Goal: Find specific page/section: Find specific page/section

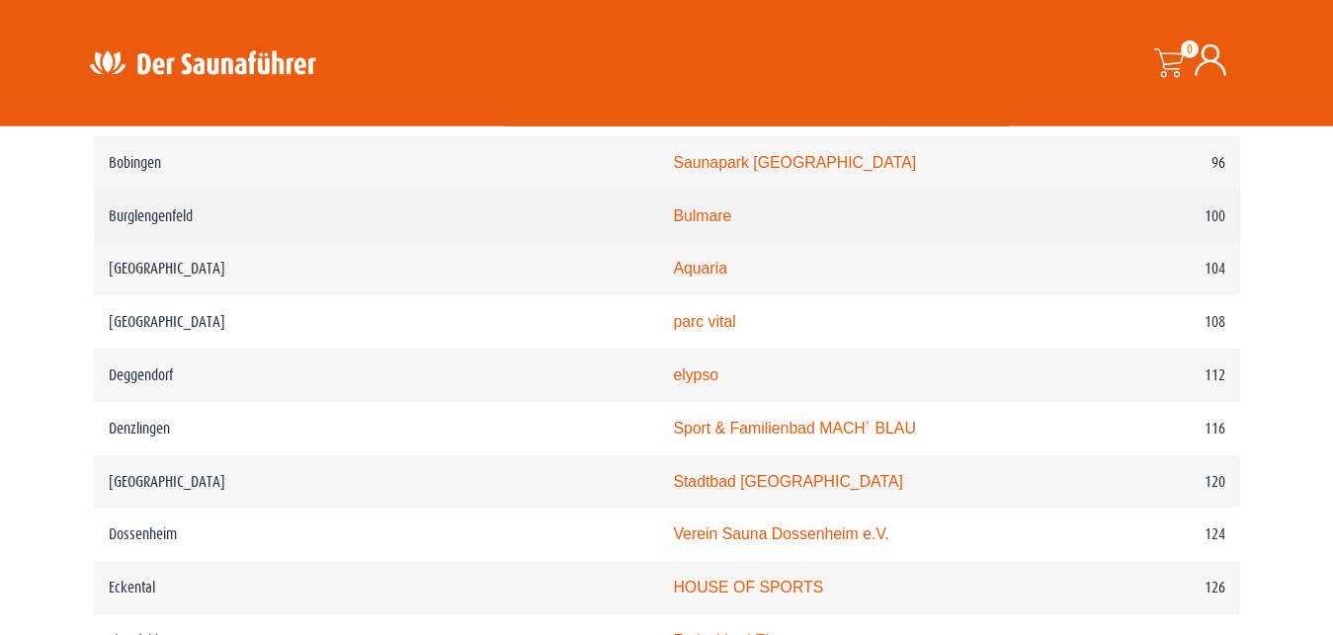
scroll to position [2015, 0]
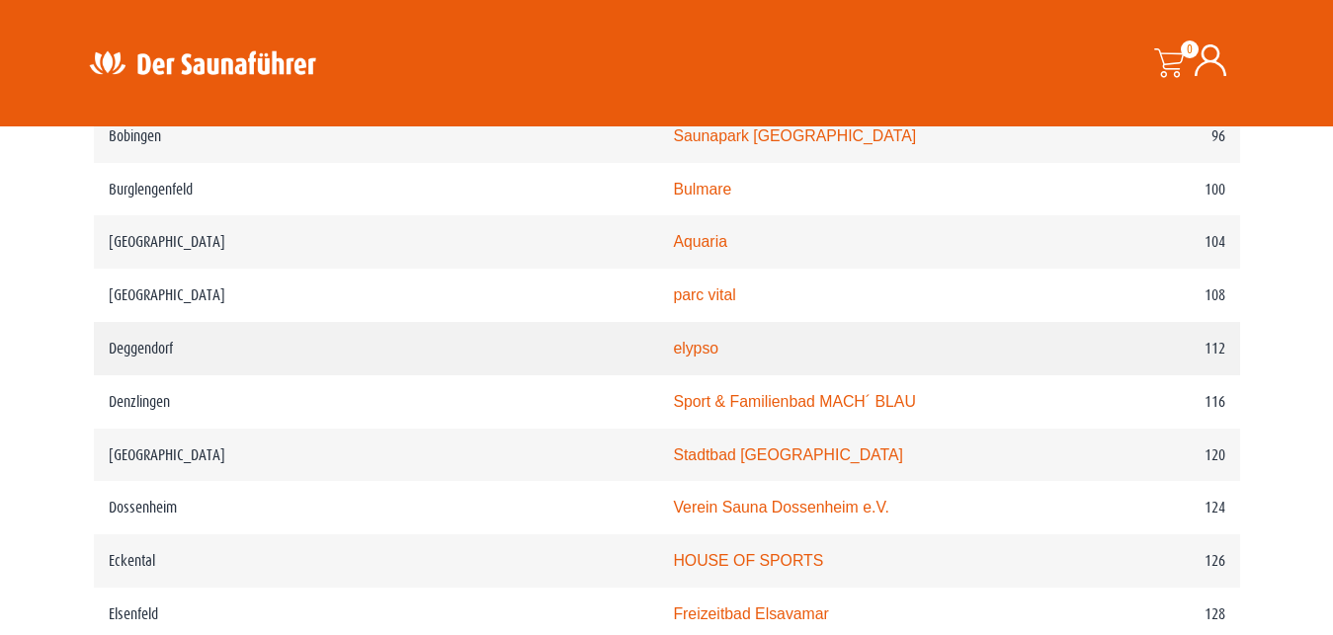
click at [697, 375] on td "elypso" at bounding box center [859, 348] width 402 height 53
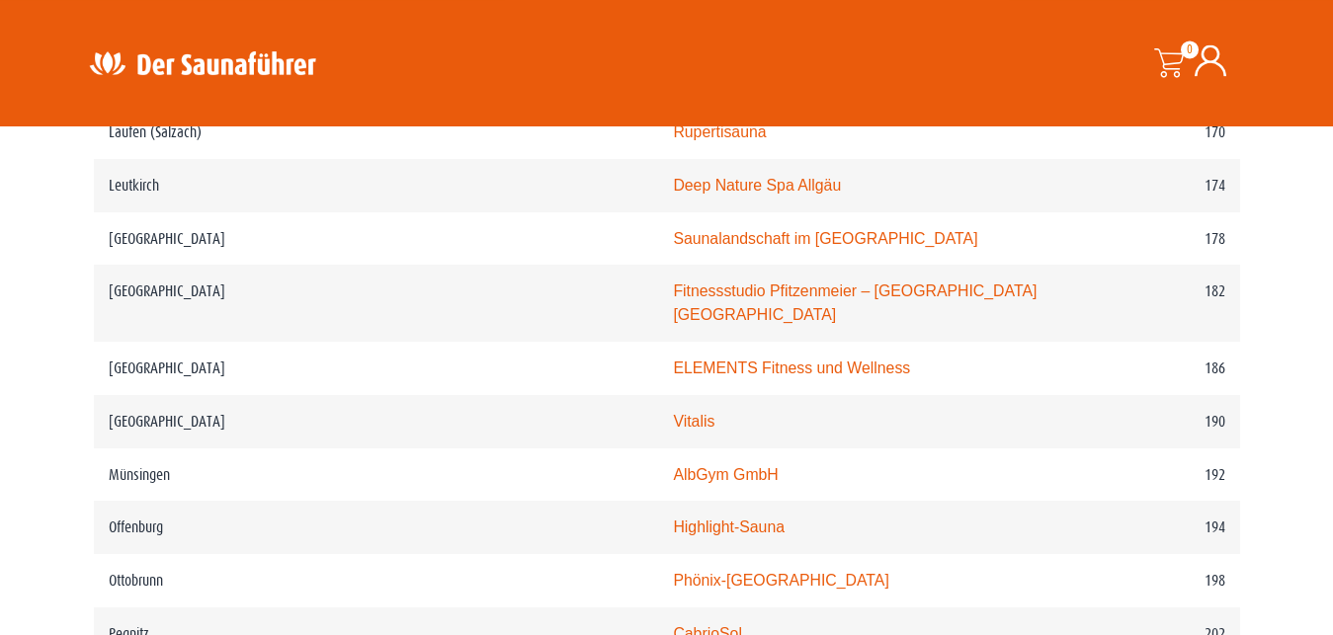
scroll to position [3225, 0]
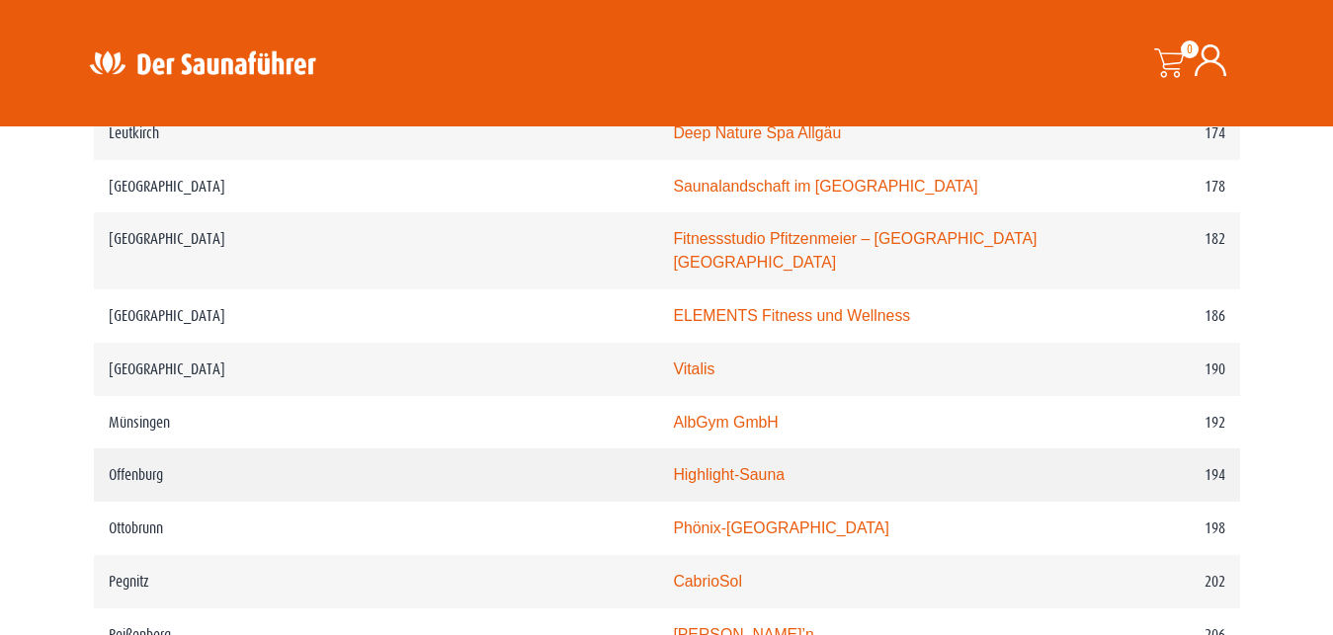
click at [658, 477] on td "Highlight-Sauna" at bounding box center [859, 475] width 402 height 53
click at [673, 479] on link "Highlight-Sauna" at bounding box center [729, 474] width 112 height 17
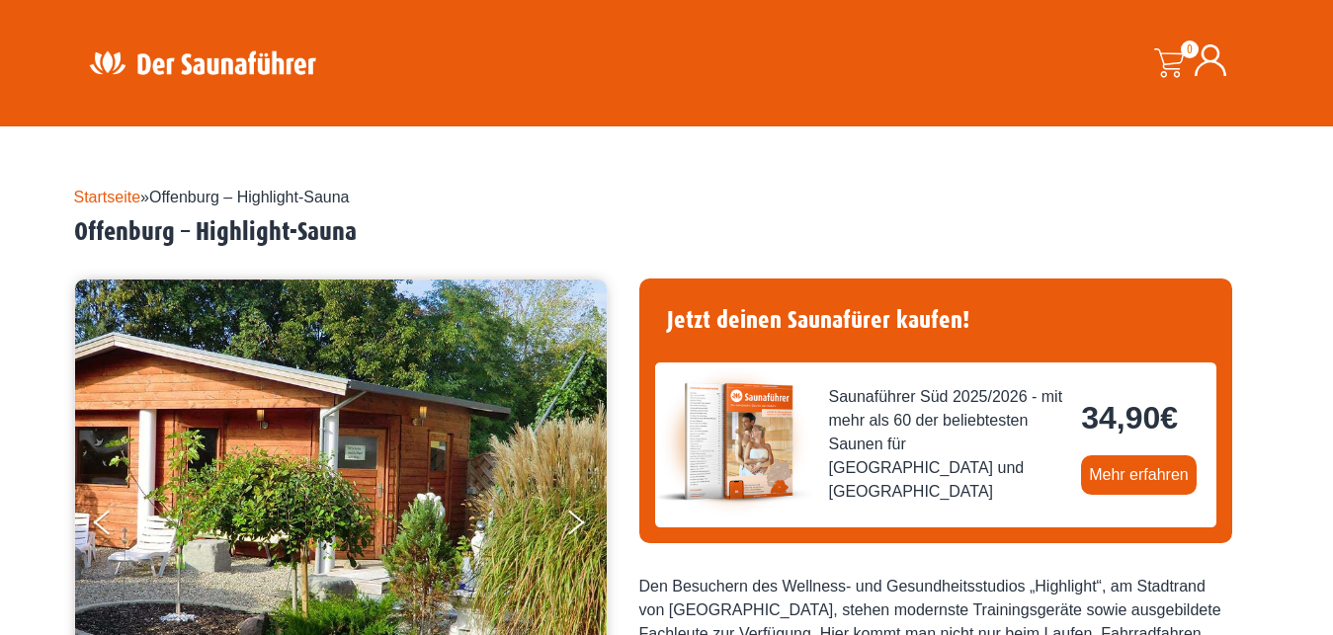
scroll to position [302, 0]
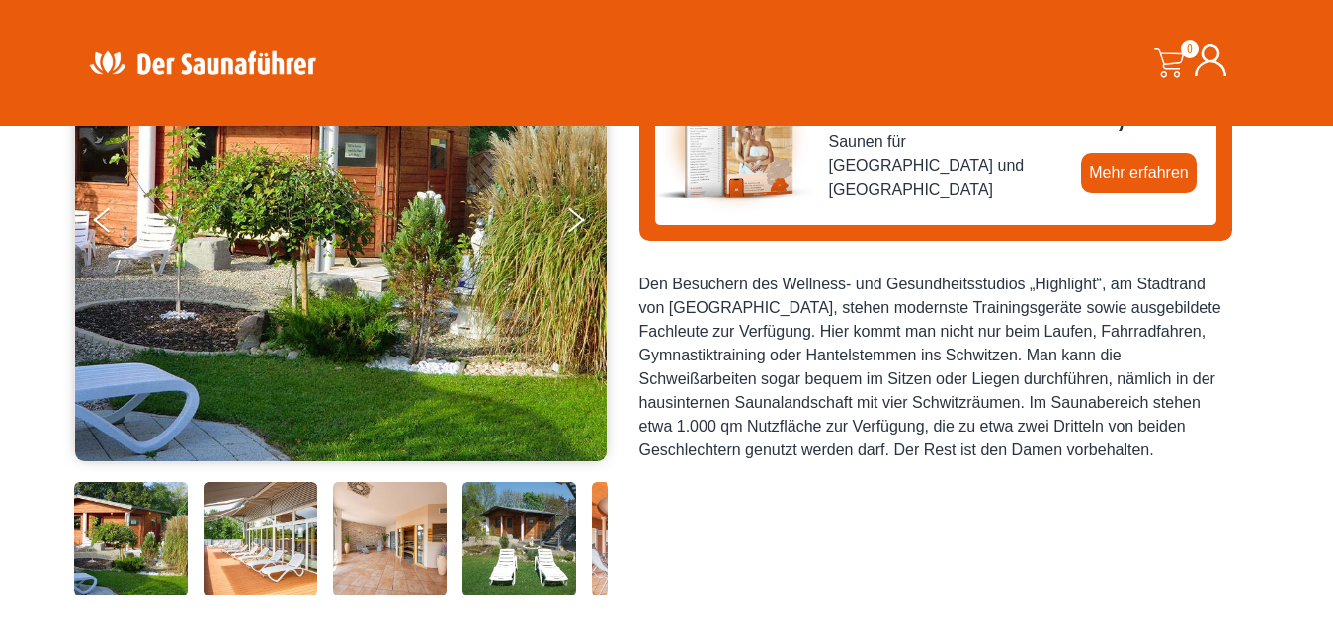
click at [396, 534] on img at bounding box center [390, 539] width 114 height 114
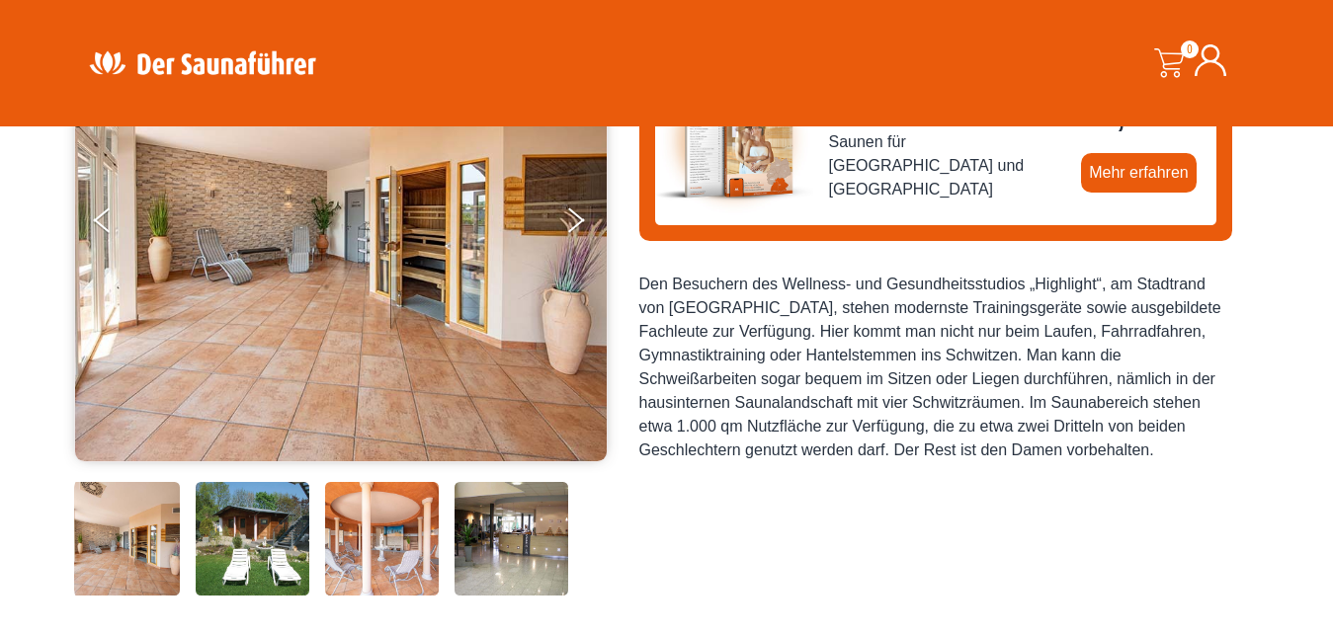
click at [416, 534] on img at bounding box center [382, 539] width 114 height 114
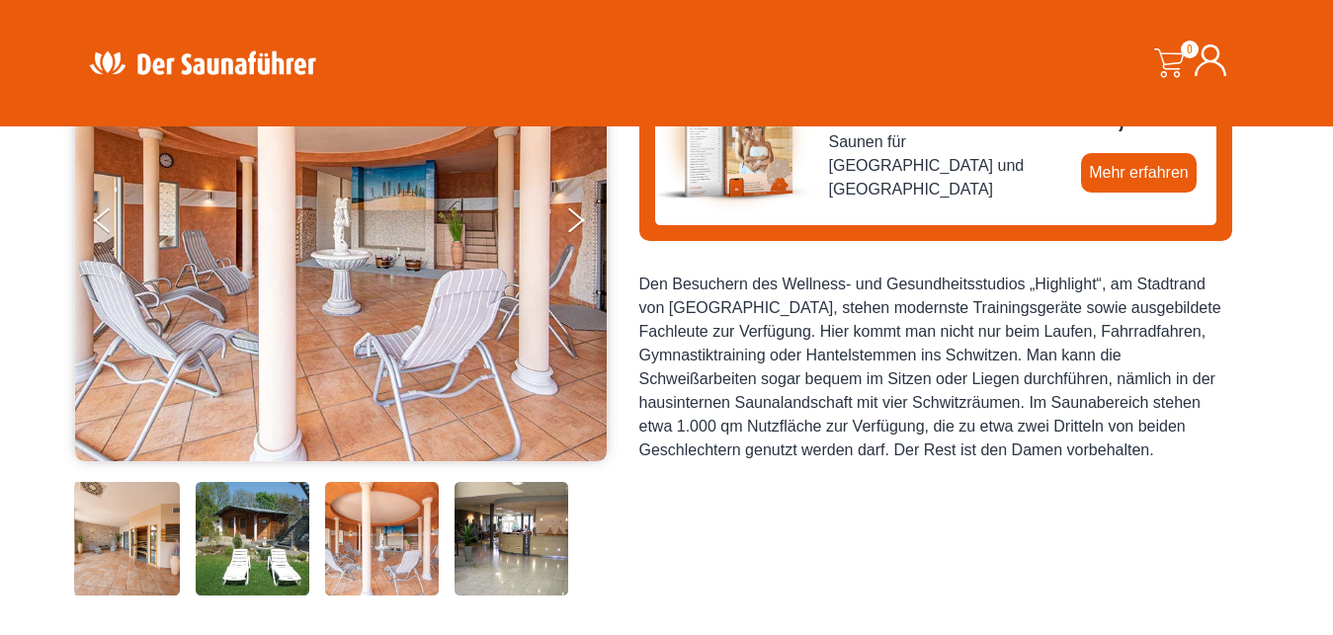
click at [496, 541] on img at bounding box center [511, 539] width 114 height 114
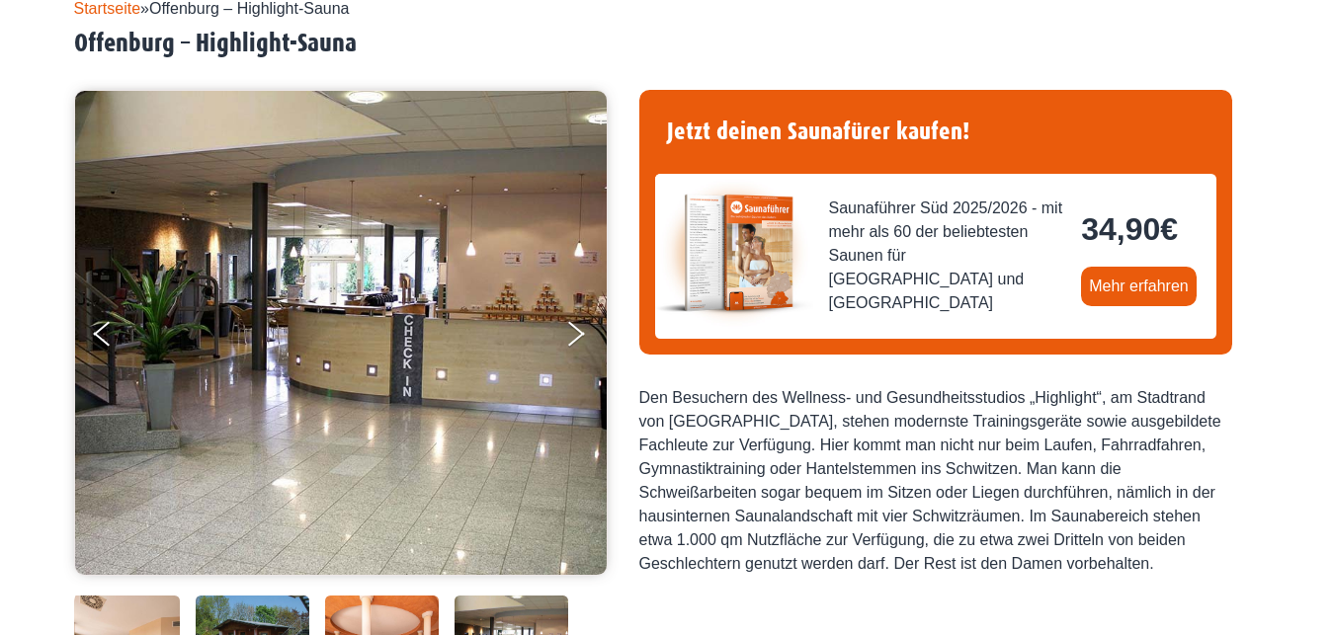
scroll to position [0, 0]
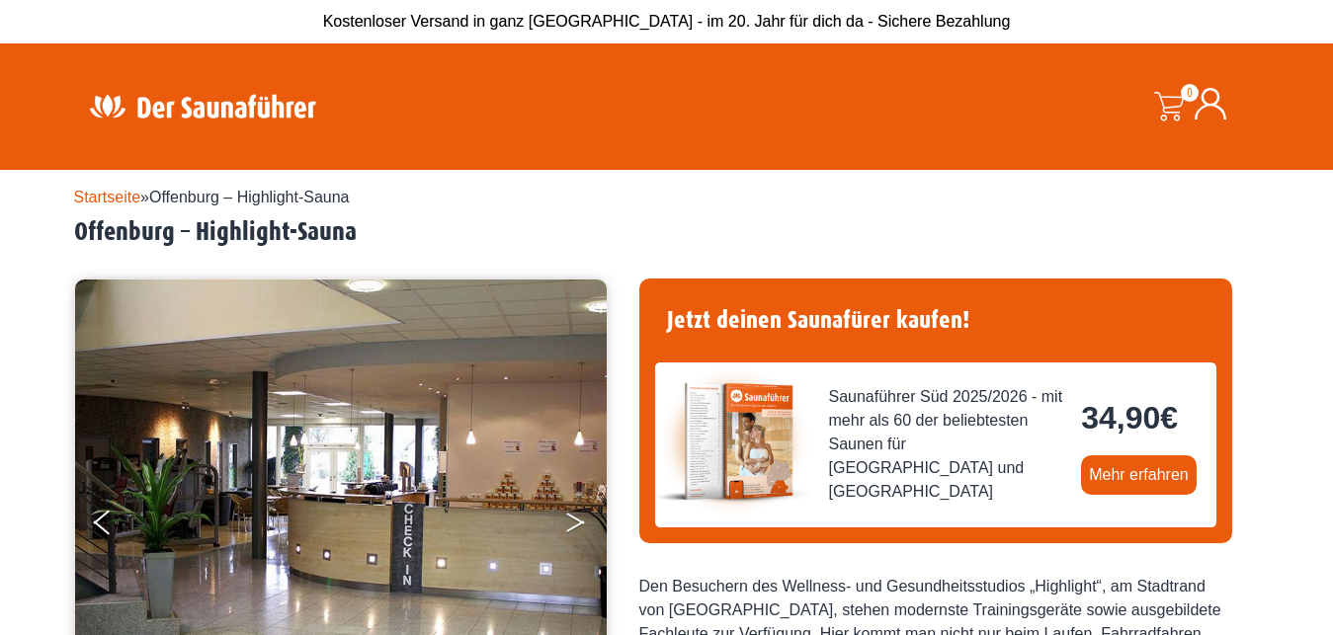
click at [582, 520] on button "Next" at bounding box center [588, 526] width 49 height 49
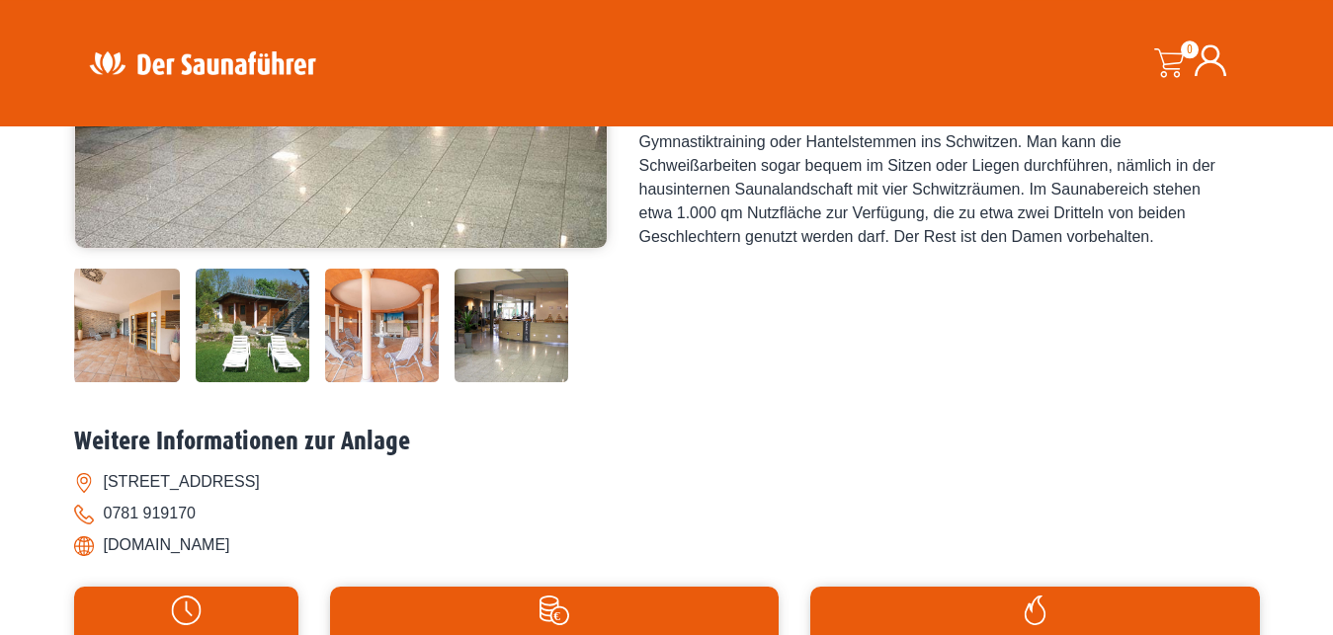
scroll to position [504, 0]
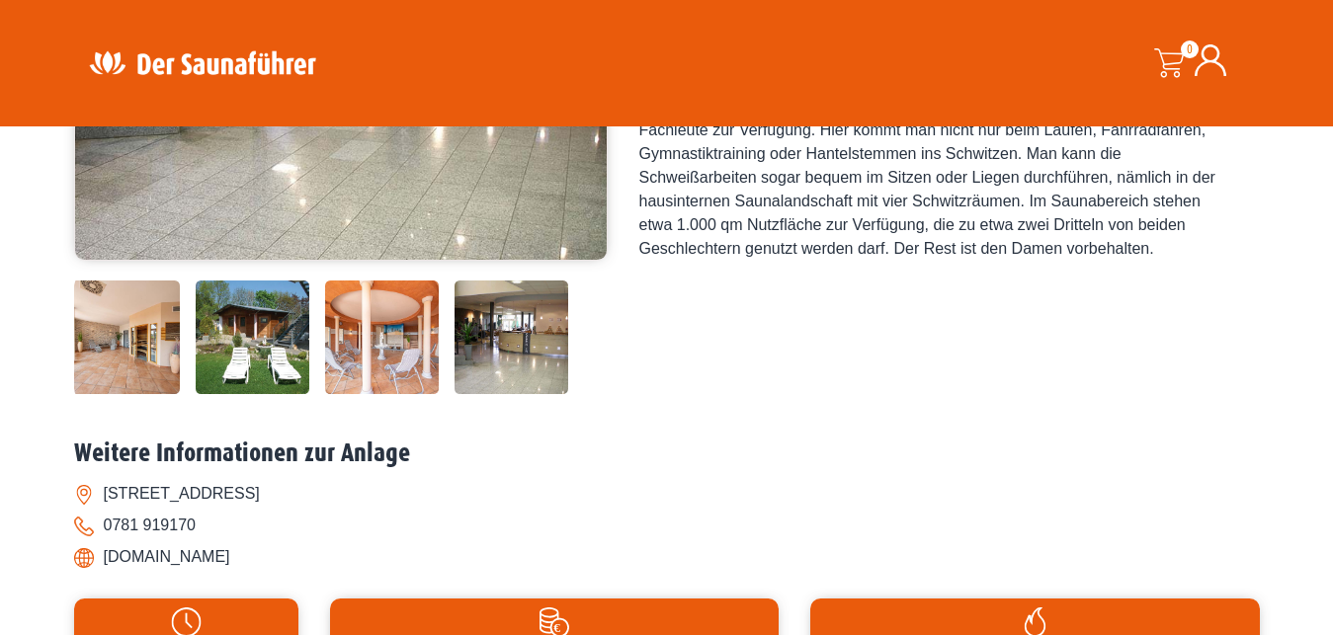
click at [203, 568] on li "www.highlight-og.de" at bounding box center [667, 557] width 1186 height 32
click at [203, 560] on li "www.highlight-og.de" at bounding box center [667, 557] width 1186 height 32
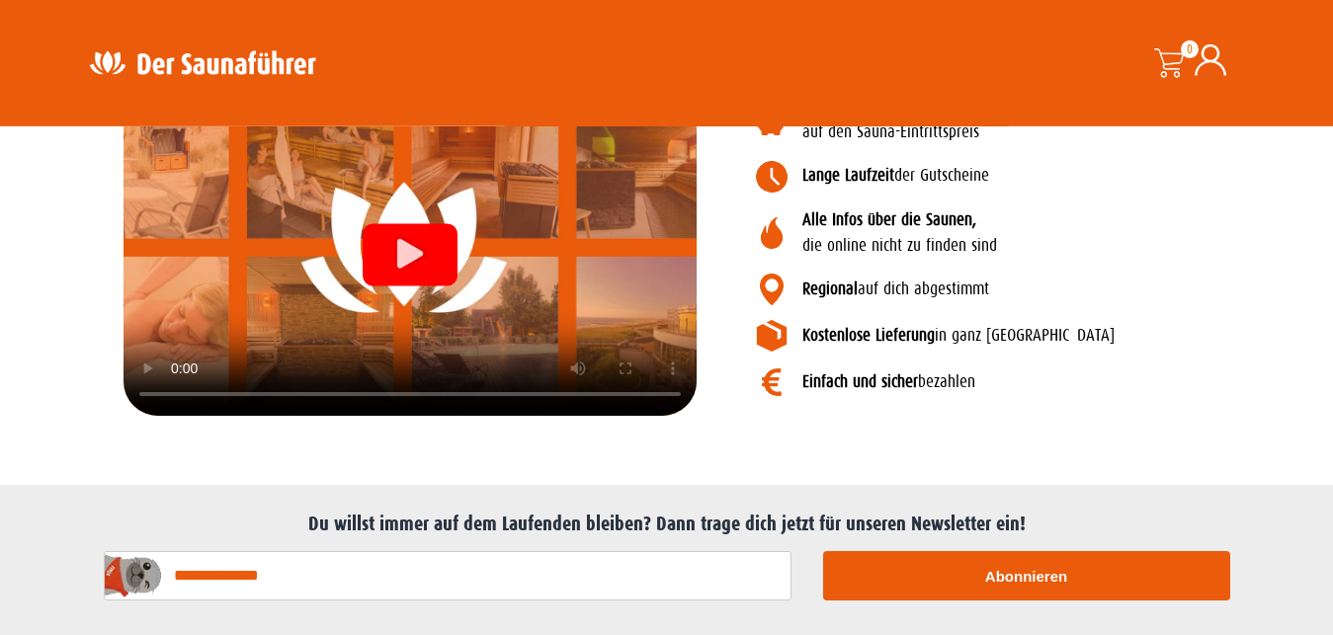
scroll to position [2318, 0]
